Goal: Task Accomplishment & Management: Complete application form

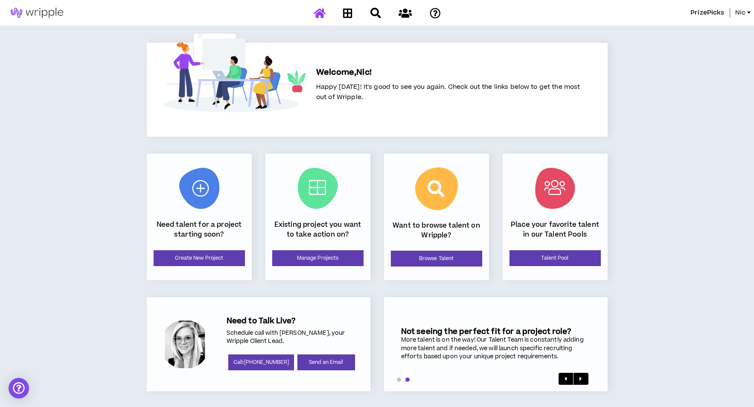
click at [716, 11] on span "PrizePicks" at bounding box center [708, 12] width 34 height 9
click at [741, 12] on span "Nic" at bounding box center [741, 12] width 10 height 9
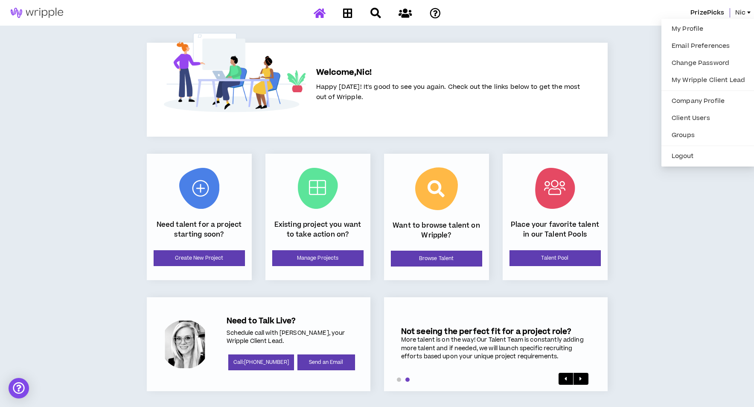
scroll to position [1, 0]
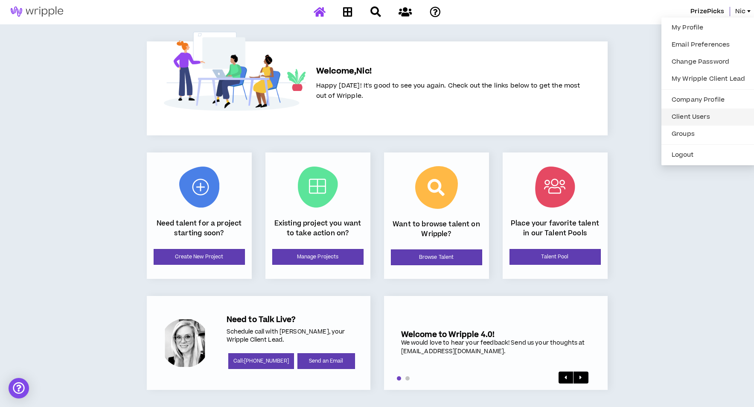
click at [691, 117] on link "Client Users" at bounding box center [709, 117] width 84 height 13
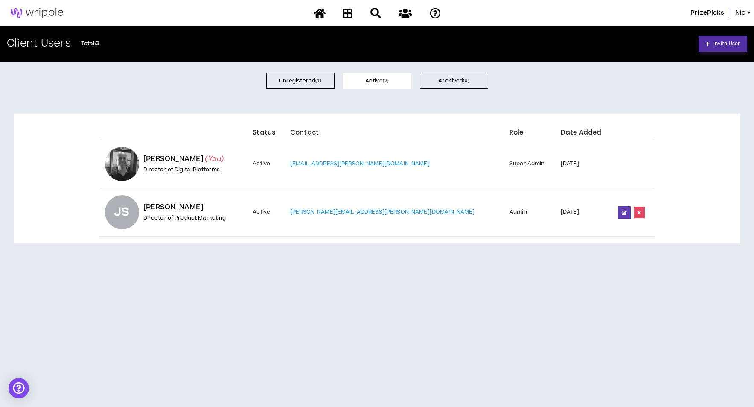
click at [728, 47] on span "Invite User" at bounding box center [727, 44] width 26 height 8
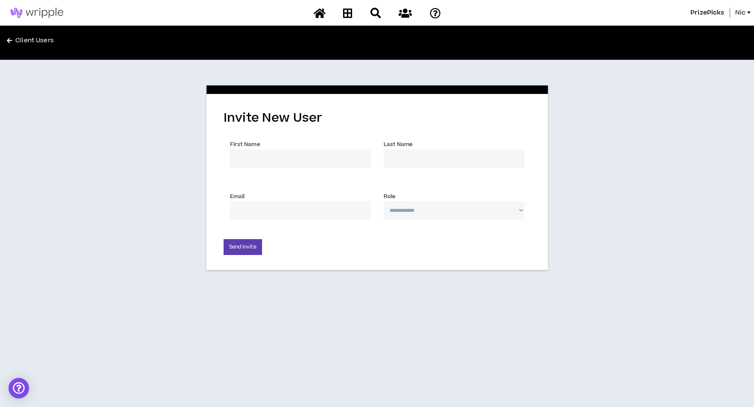
click at [251, 156] on input "First Name *" at bounding box center [300, 158] width 141 height 18
click at [270, 157] on input "First Name *" at bounding box center [300, 158] width 141 height 18
type input "Chetan"
type input "[PERSON_NAME]"
click at [300, 209] on input "Email *" at bounding box center [300, 210] width 141 height 18
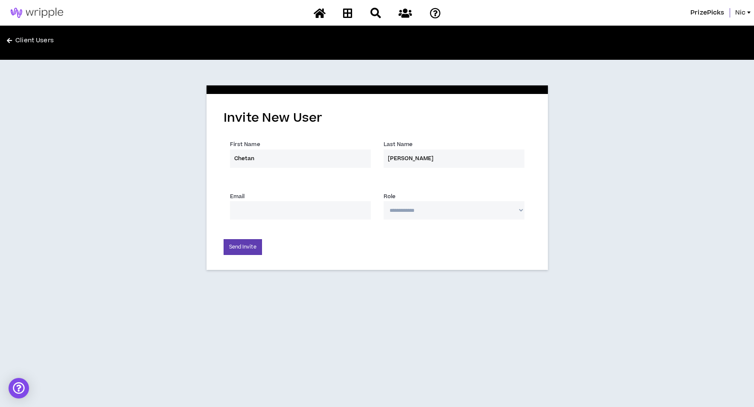
paste input "[EMAIL_ADDRESS][PERSON_NAME][DOMAIN_NAME]"
type input "[EMAIL_ADDRESS][PERSON_NAME][DOMAIN_NAME]"
click at [428, 213] on select "**********" at bounding box center [454, 210] width 141 height 18
select select "*"
click at [384, 201] on select "**********" at bounding box center [454, 210] width 141 height 18
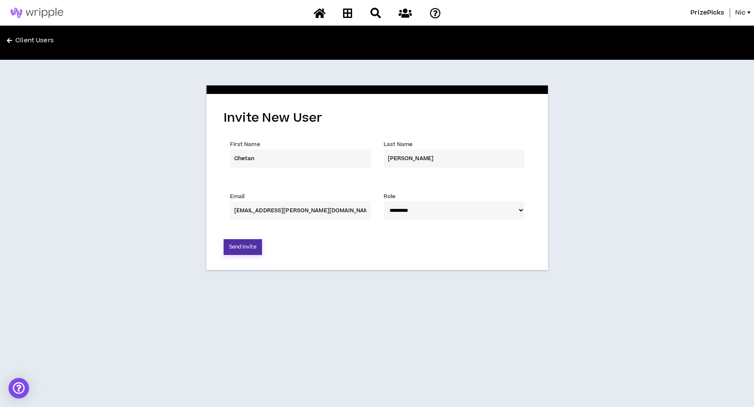
click at [237, 249] on button "Send Invite" at bounding box center [243, 247] width 38 height 16
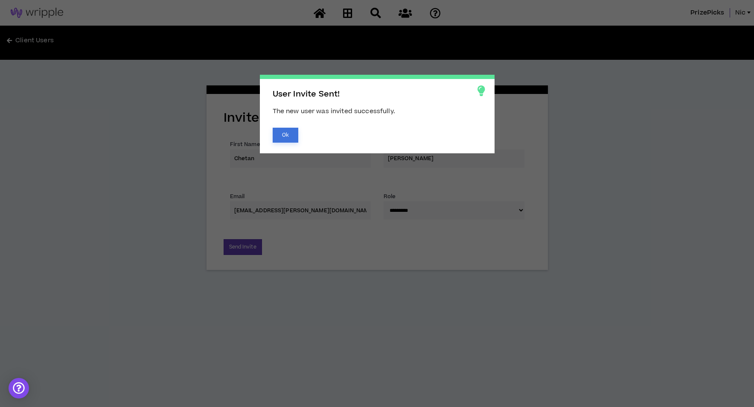
click at [281, 134] on button "Ok" at bounding box center [286, 135] width 26 height 15
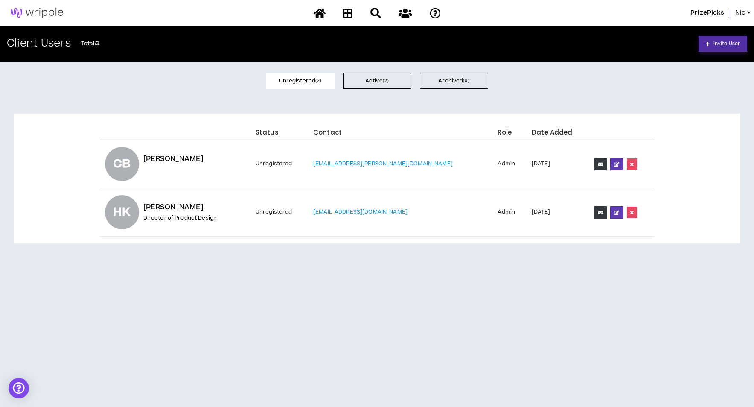
click at [720, 42] on span "Invite User" at bounding box center [727, 44] width 26 height 8
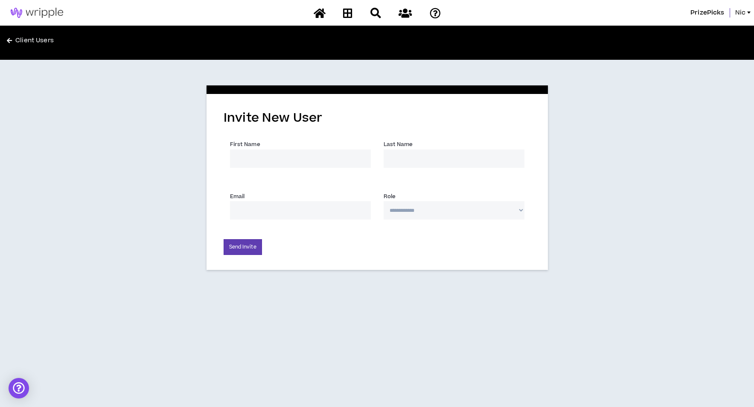
click at [276, 160] on input "First Name *" at bounding box center [300, 158] width 141 height 18
paste input "Caitlin"
type input "Caitlin"
click at [451, 153] on input "Last Name *" at bounding box center [454, 158] width 141 height 18
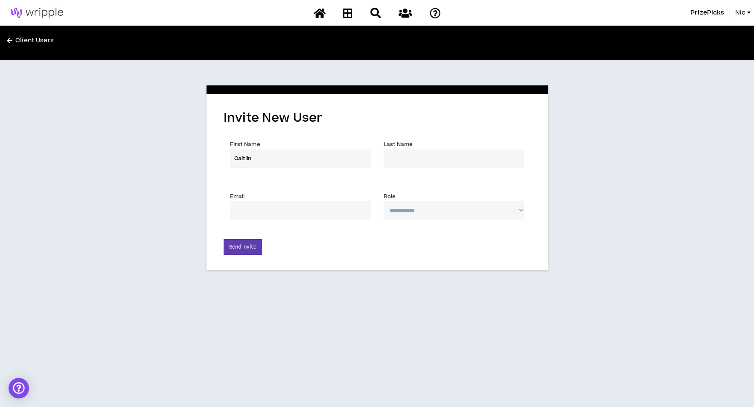
paste input "[PERSON_NAME]"
type input "[PERSON_NAME]"
click at [332, 210] on input "Email *" at bounding box center [300, 210] width 141 height 18
paste input "[PERSON_NAME][EMAIL_ADDRESS][PERSON_NAME][DOMAIN_NAME]"
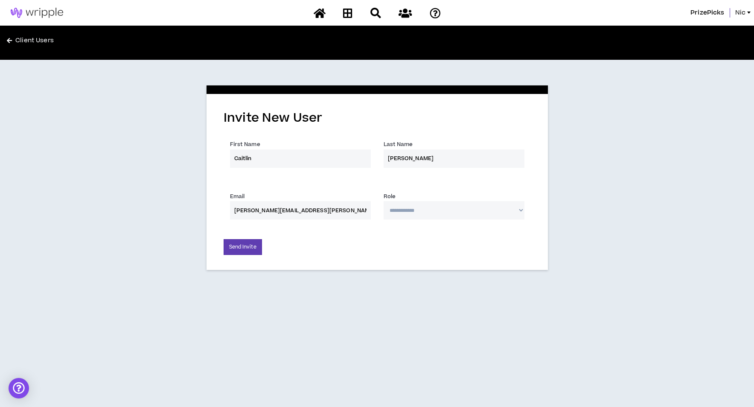
type input "[PERSON_NAME][EMAIL_ADDRESS][PERSON_NAME][DOMAIN_NAME]"
click at [430, 212] on select "**********" at bounding box center [454, 210] width 141 height 18
select select "*"
click at [384, 201] on select "**********" at bounding box center [454, 210] width 141 height 18
click at [249, 248] on button "Send Invite" at bounding box center [243, 247] width 38 height 16
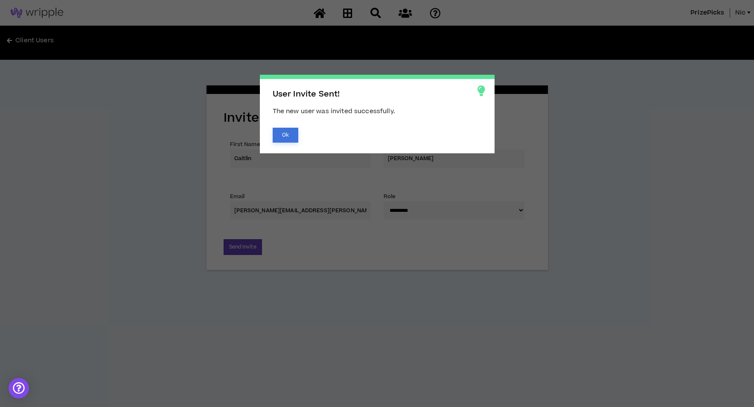
click at [288, 134] on button "Ok" at bounding box center [286, 135] width 26 height 15
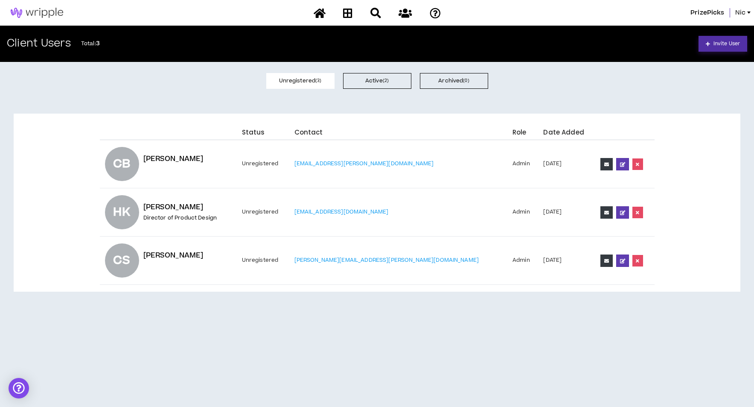
click at [725, 44] on span "Invite User" at bounding box center [727, 44] width 26 height 8
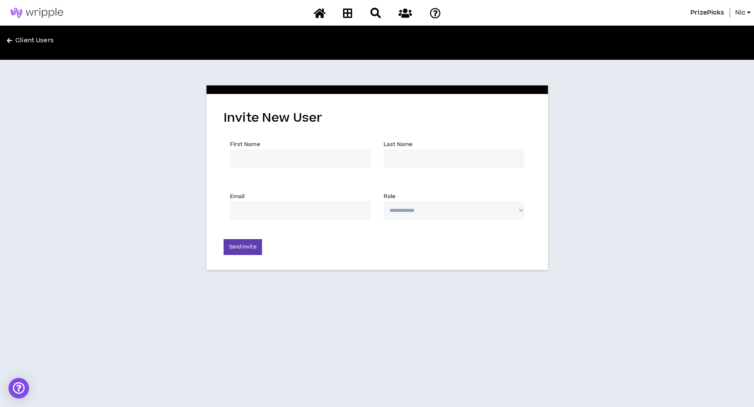
click at [266, 159] on input "First Name *" at bounding box center [300, 158] width 141 height 18
paste input "[PERSON_NAME]"
type input "[PERSON_NAME]"
click at [428, 156] on input "Last Name *" at bounding box center [454, 158] width 141 height 18
paste input "[PERSON_NAME]"
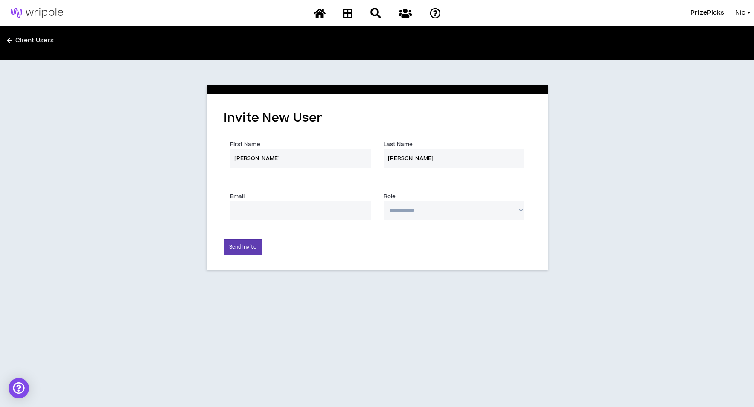
type input "[PERSON_NAME]"
click at [294, 212] on input "Email *" at bounding box center [300, 210] width 141 height 18
paste input "[PERSON_NAME][EMAIL_ADDRESS][PERSON_NAME][DOMAIN_NAME]"
type input "[PERSON_NAME][EMAIL_ADDRESS][PERSON_NAME][DOMAIN_NAME]"
click at [452, 210] on select "**********" at bounding box center [454, 210] width 141 height 18
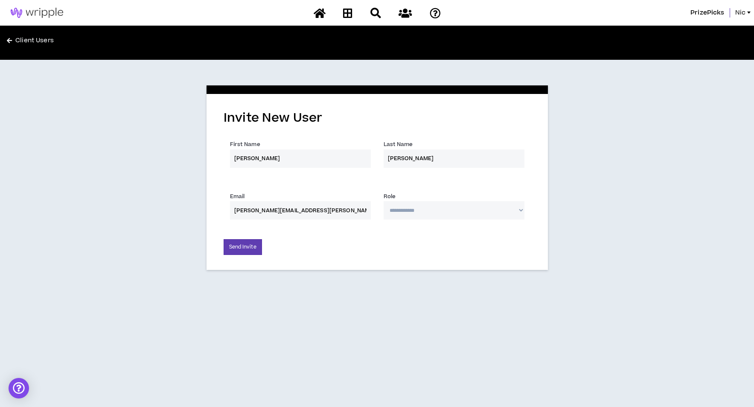
select select "*"
click at [384, 201] on select "**********" at bounding box center [454, 210] width 141 height 18
click at [243, 248] on button "Send Invite" at bounding box center [243, 247] width 38 height 16
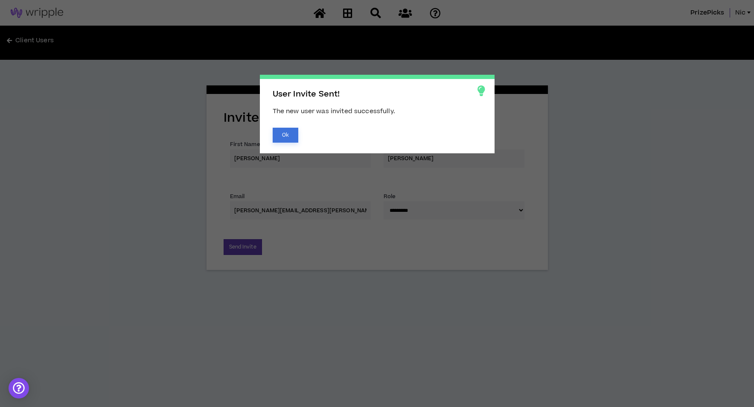
click at [290, 137] on button "Ok" at bounding box center [286, 135] width 26 height 15
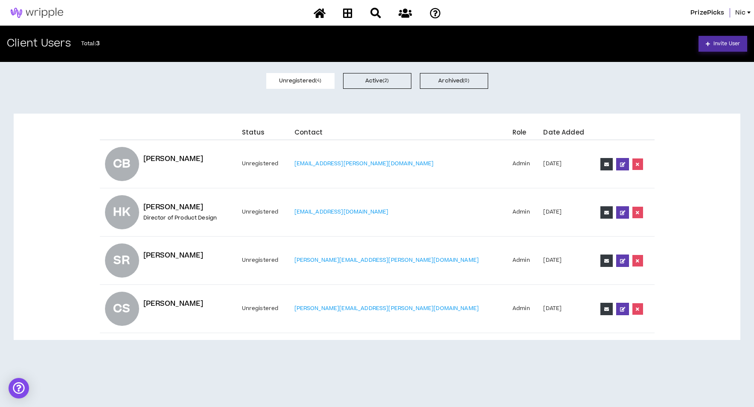
click at [723, 45] on span "Invite User" at bounding box center [727, 44] width 26 height 8
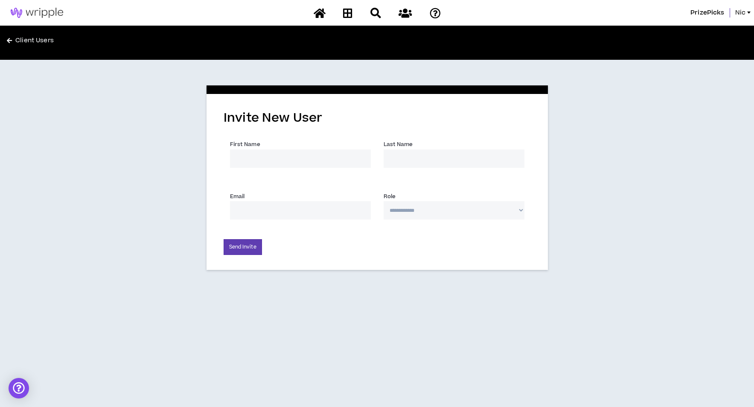
click at [295, 149] on div "First Name *" at bounding box center [300, 154] width 141 height 28
click at [297, 152] on input "First Name *" at bounding box center [300, 158] width 141 height 18
paste input "[PERSON_NAME]"
type input "[PERSON_NAME]"
click at [417, 157] on input "Last Name *" at bounding box center [454, 158] width 141 height 18
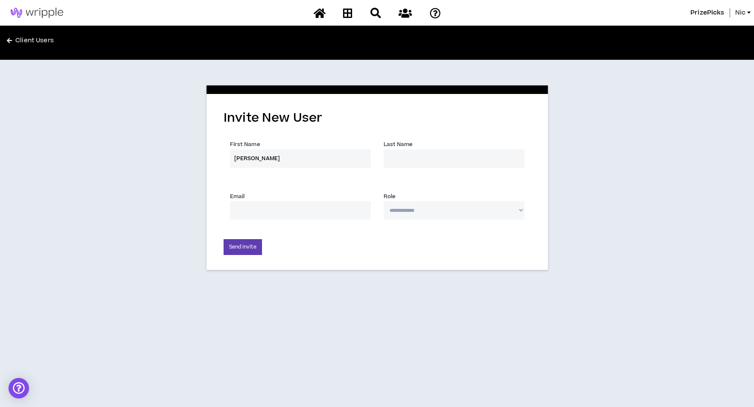
paste input "[PERSON_NAME]"
type input "[PERSON_NAME]"
click at [281, 209] on input "Email *" at bounding box center [300, 210] width 141 height 18
paste input "[PERSON_NAME][EMAIL_ADDRESS][PERSON_NAME][DOMAIN_NAME]"
type input "[PERSON_NAME][EMAIL_ADDRESS][PERSON_NAME][DOMAIN_NAME]"
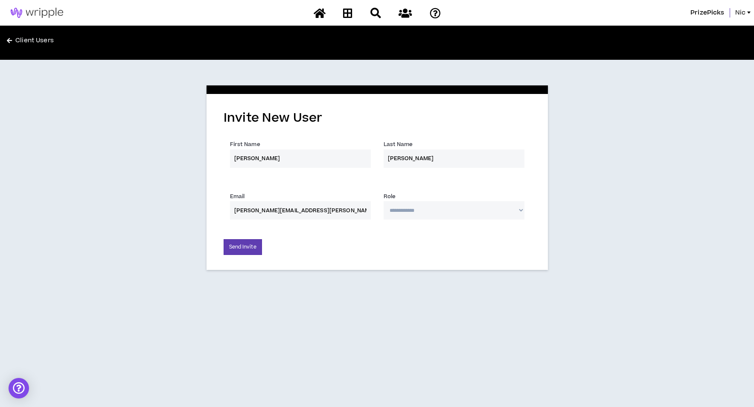
click at [420, 208] on select "**********" at bounding box center [454, 210] width 141 height 18
select select "*"
click at [384, 201] on select "**********" at bounding box center [454, 210] width 141 height 18
click at [350, 267] on div "**********" at bounding box center [378, 182] width 342 height 176
click at [250, 252] on button "Send Invite" at bounding box center [243, 247] width 38 height 16
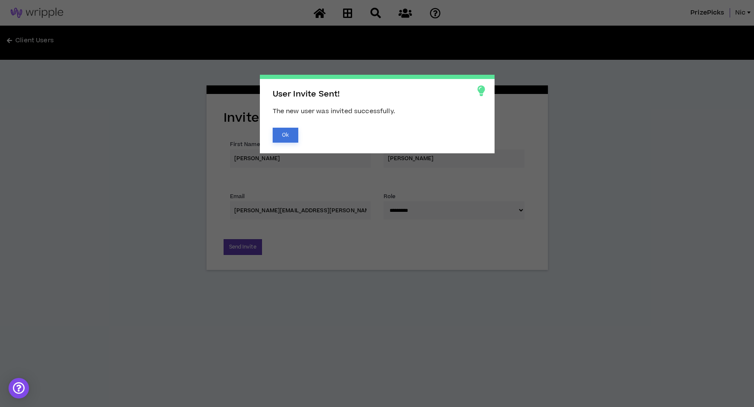
click at [289, 140] on button "Ok" at bounding box center [286, 135] width 26 height 15
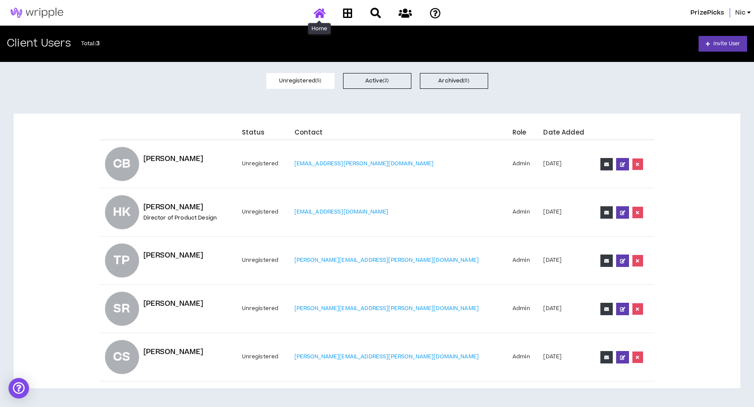
click at [316, 11] on icon at bounding box center [320, 13] width 12 height 11
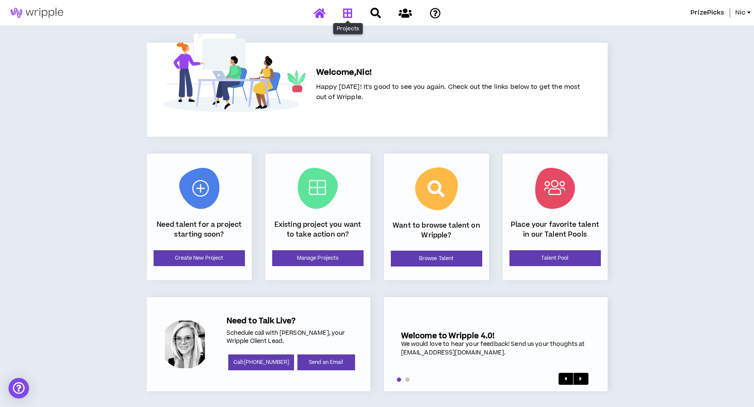
click at [350, 12] on icon at bounding box center [347, 13] width 9 height 11
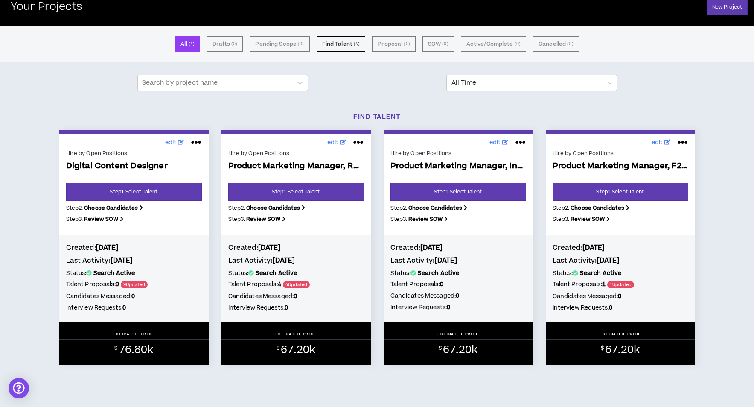
scroll to position [4, 0]
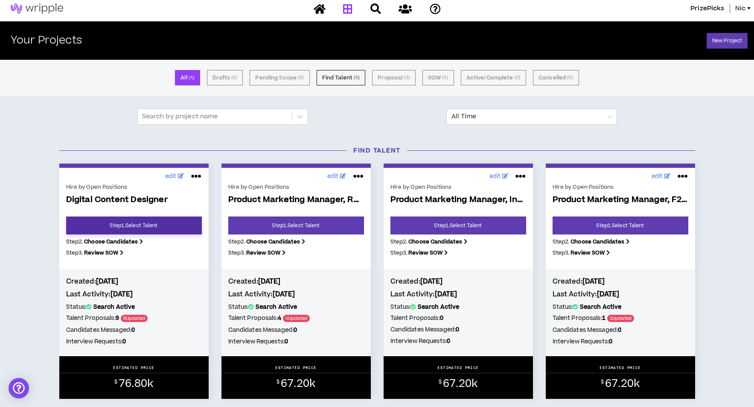
click at [135, 227] on link "Step 1 . Select Talent" at bounding box center [134, 225] width 136 height 18
